Goal: Find specific page/section: Find specific page/section

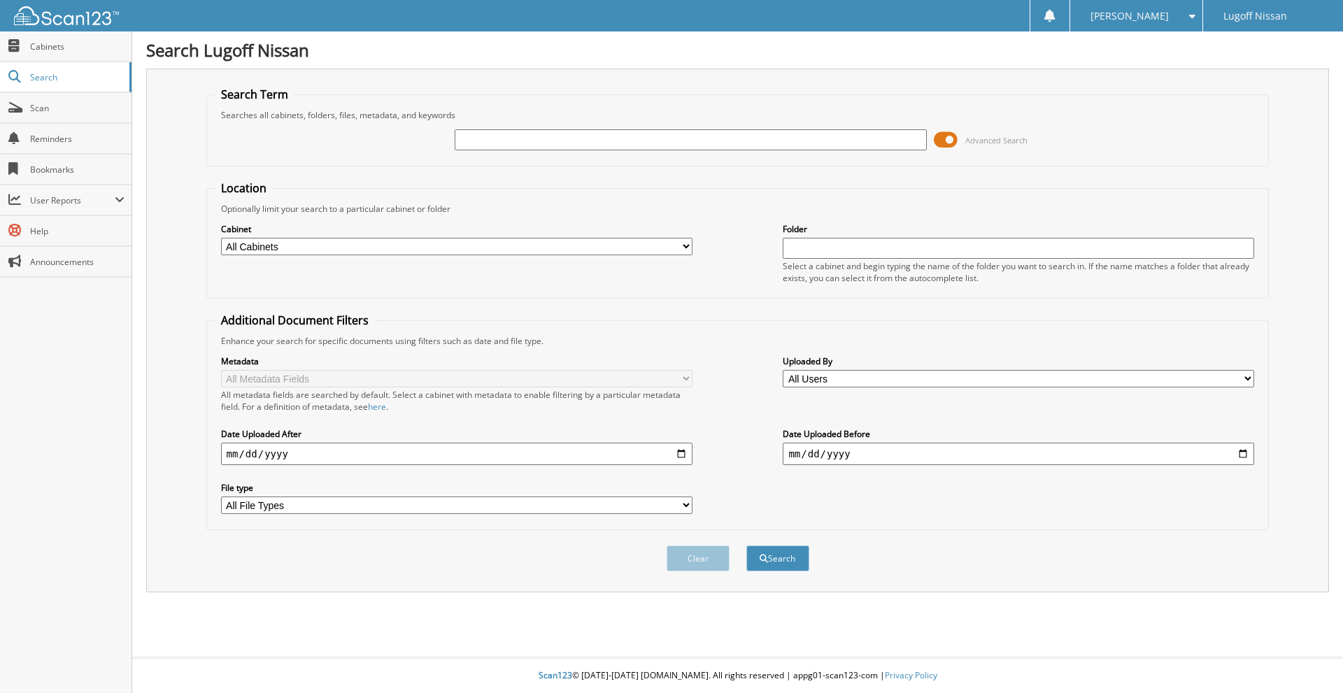
click at [489, 145] on input "text" at bounding box center [690, 139] width 471 height 21
type input "18005"
click at [746, 545] on button "Search" at bounding box center [777, 558] width 63 height 26
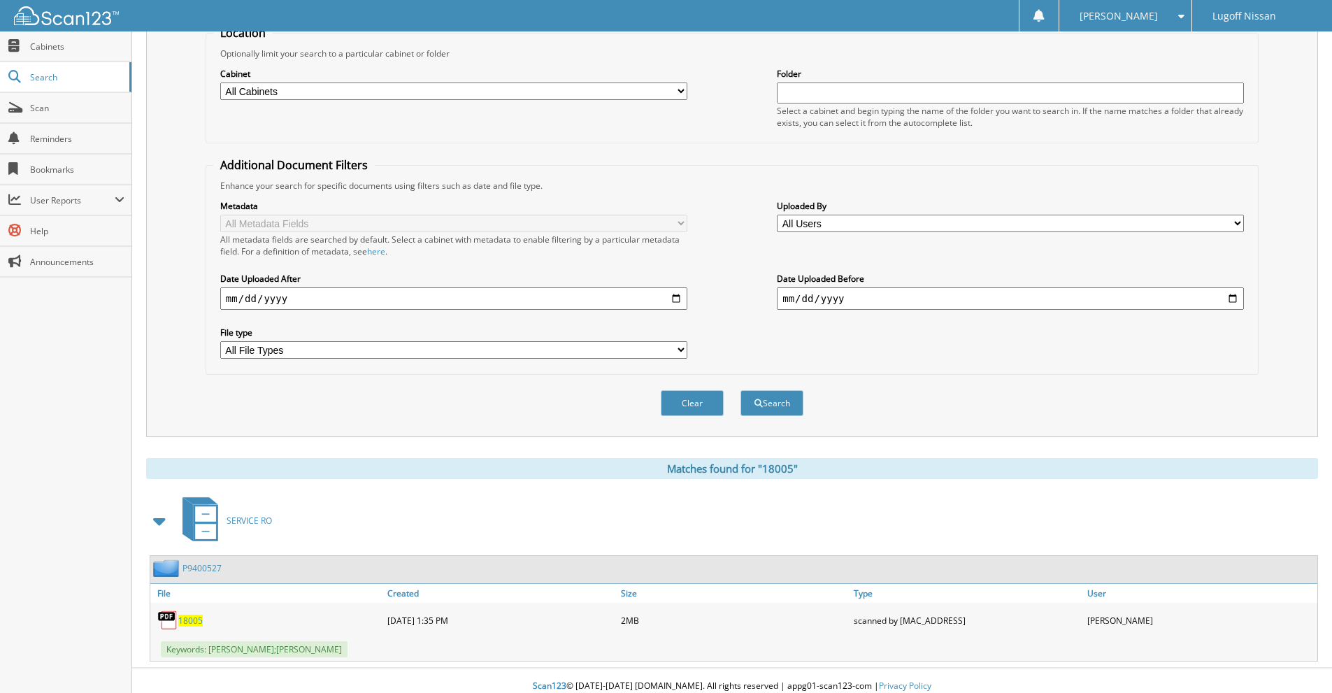
scroll to position [166, 0]
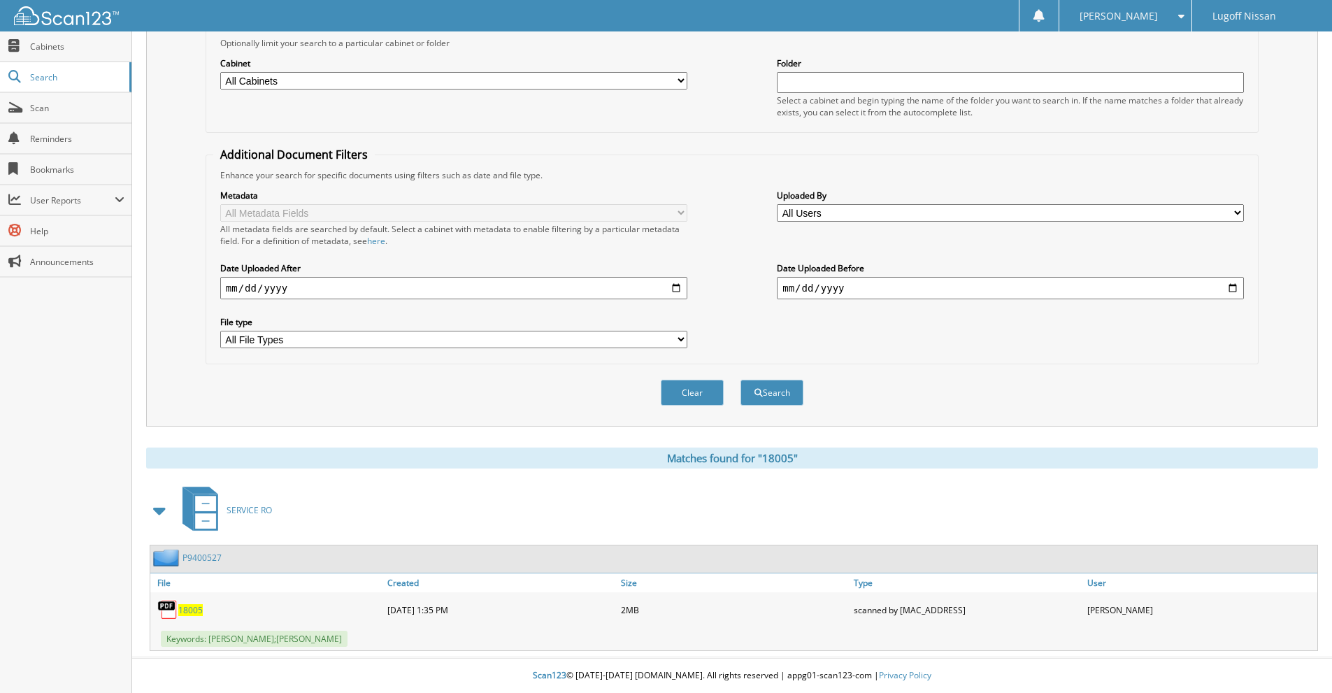
click at [186, 610] on span "18005" at bounding box center [190, 610] width 24 height 12
